Goal: Information Seeking & Learning: Understand process/instructions

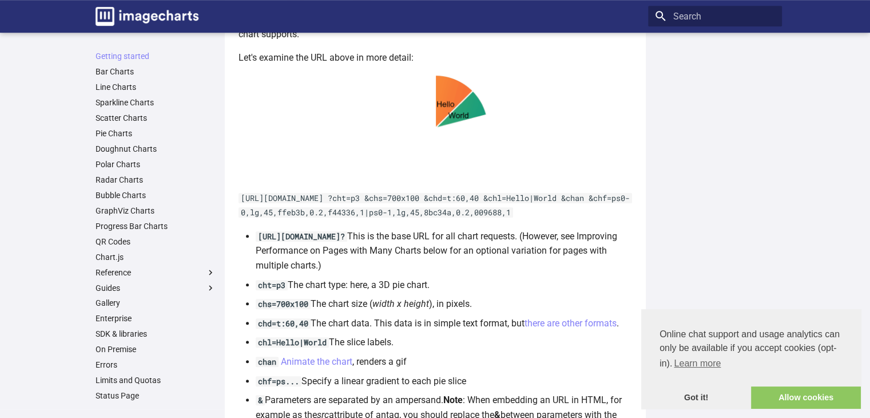
scroll to position [804, 0]
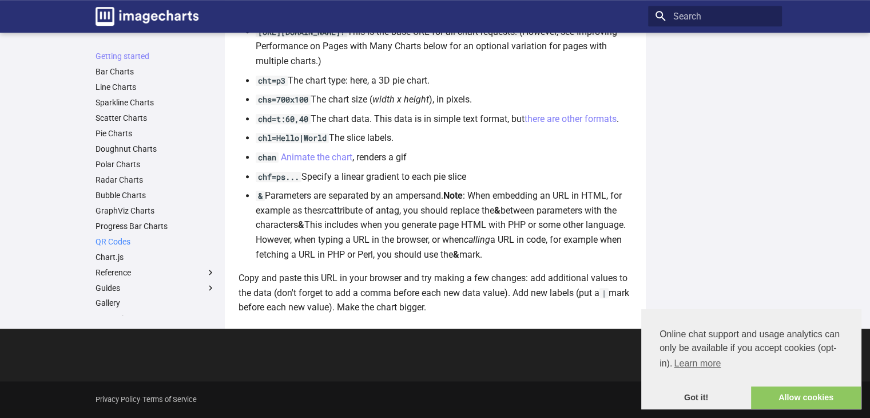
click at [115, 241] on link "QR Codes" at bounding box center [156, 241] width 120 height 10
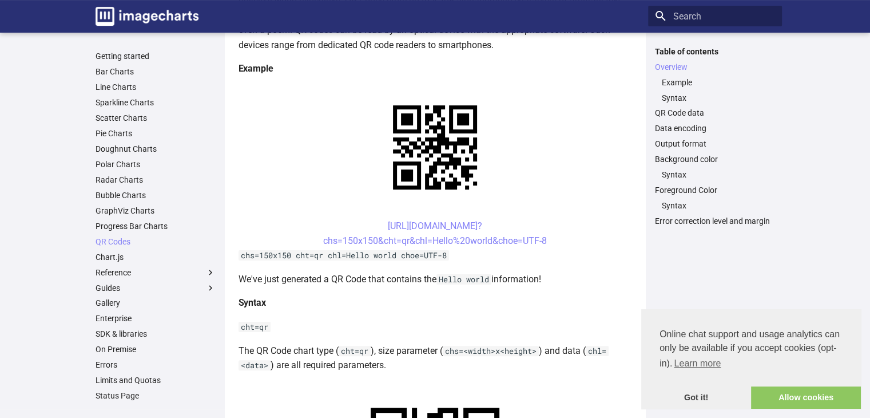
scroll to position [183, 0]
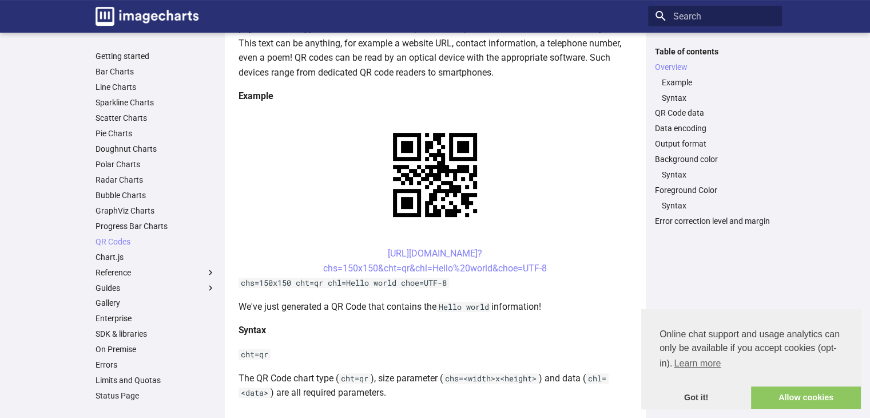
click at [256, 284] on code "chs=150x150 cht=qr chl=Hello world choe=UTF-8" at bounding box center [344, 282] width 211 height 10
drag, startPoint x: 257, startPoint y: 284, endPoint x: 373, endPoint y: 278, distance: 116.3
click at [373, 278] on code "chs=150x150 cht=qr chl=Hello world choe=UTF-8" at bounding box center [344, 282] width 211 height 10
drag, startPoint x: 420, startPoint y: 280, endPoint x: 455, endPoint y: 280, distance: 35.5
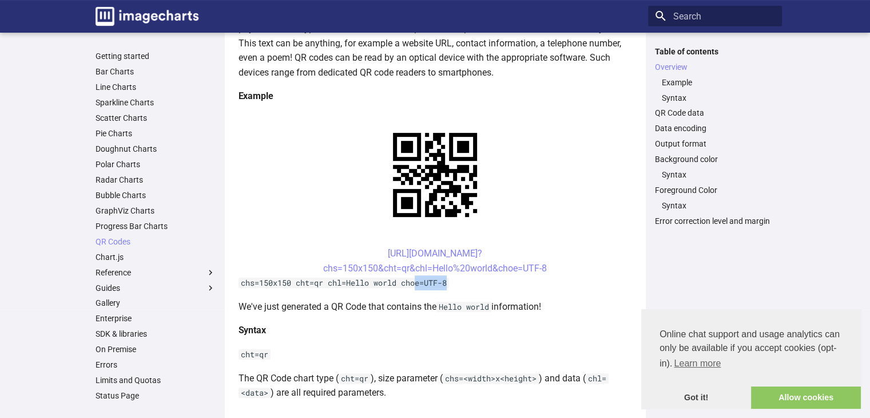
drag, startPoint x: 455, startPoint y: 280, endPoint x: 379, endPoint y: 286, distance: 76.9
click at [355, 285] on code "chs=150x150 cht=qr chl=Hello world choe=UTF-8" at bounding box center [344, 282] width 211 height 10
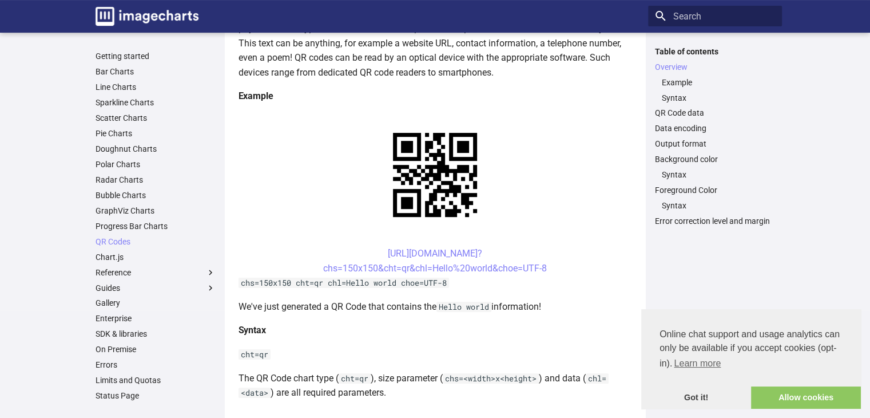
click at [273, 281] on code "chs=150x150 cht=qr chl=Hello world choe=UTF-8" at bounding box center [344, 282] width 211 height 10
